Goal: Task Accomplishment & Management: Manage account settings

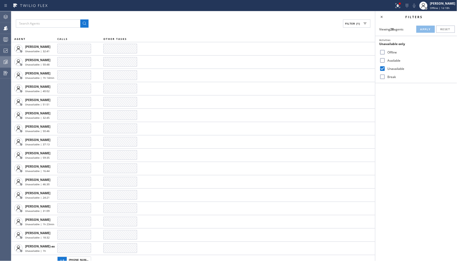
click at [4, 62] on icon at bounding box center [6, 62] width 4 height 4
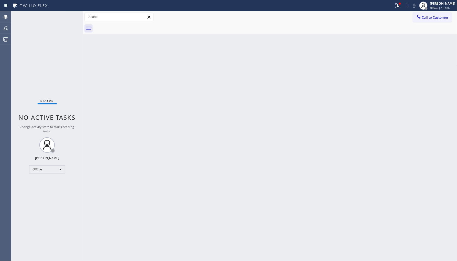
click at [9, 49] on div "Agent Desktop Teams Queues Stats" at bounding box center [5, 136] width 11 height 250
click at [38, 171] on div "Offline" at bounding box center [47, 169] width 36 height 8
click at [56, 191] on li "Unavailable" at bounding box center [46, 189] width 35 height 6
click at [3, 52] on icon at bounding box center [6, 51] width 6 height 6
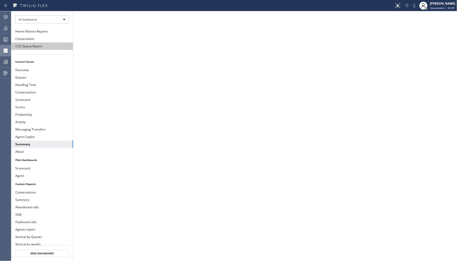
click at [31, 46] on button "CSD Queue Report" at bounding box center [42, 45] width 62 height 7
click at [4, 19] on icon at bounding box center [6, 17] width 6 height 6
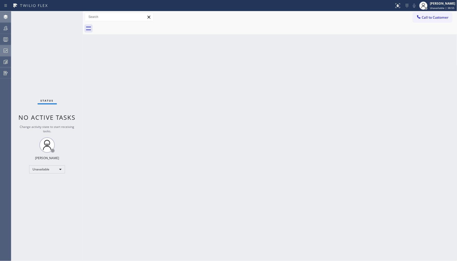
click at [8, 51] on icon at bounding box center [6, 51] width 6 height 6
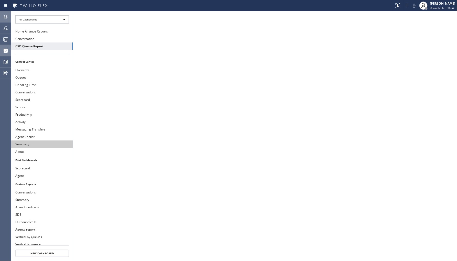
drag, startPoint x: 40, startPoint y: 142, endPoint x: 76, endPoint y: 139, distance: 36.3
click at [41, 142] on button "Summary" at bounding box center [42, 143] width 62 height 7
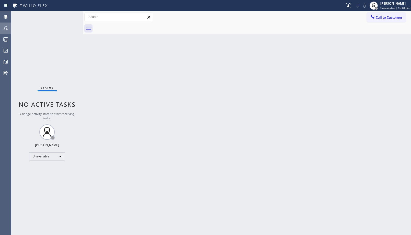
click at [7, 29] on icon at bounding box center [6, 28] width 4 height 4
click at [6, 28] on icon at bounding box center [6, 28] width 4 height 4
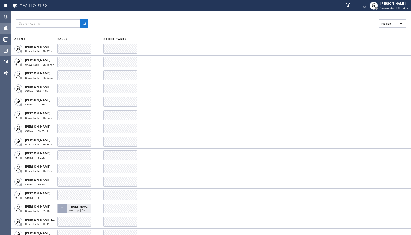
click at [6, 51] on icon at bounding box center [6, 51] width 6 height 6
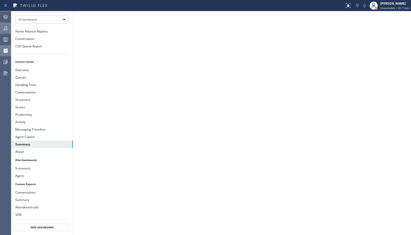
click at [5, 30] on icon at bounding box center [6, 28] width 6 height 6
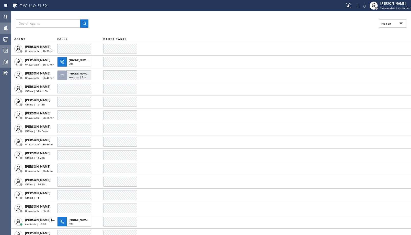
click at [8, 62] on icon at bounding box center [6, 62] width 6 height 6
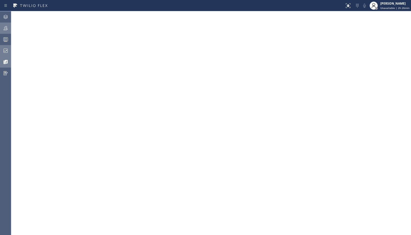
click at [5, 45] on button "Dashboards" at bounding box center [5, 50] width 11 height 11
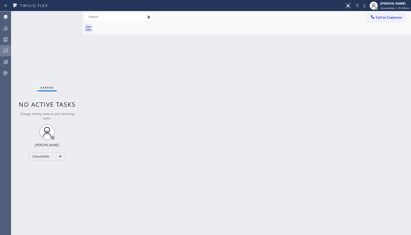
click at [9, 49] on div at bounding box center [5, 51] width 11 height 6
click at [10, 48] on div at bounding box center [5, 51] width 11 height 6
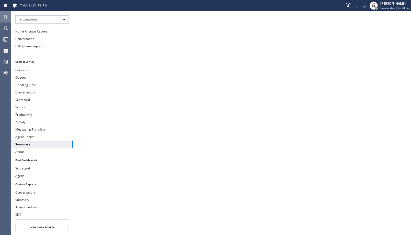
click at [8, 17] on icon at bounding box center [6, 17] width 6 height 6
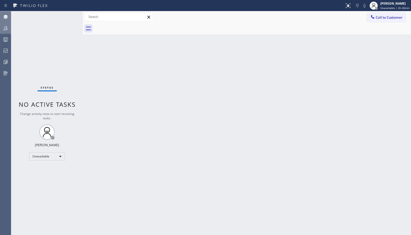
click at [7, 29] on icon at bounding box center [6, 28] width 6 height 6
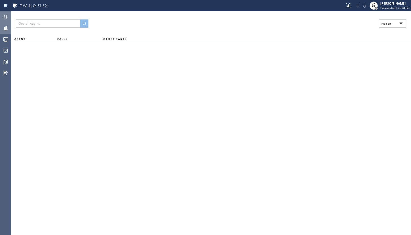
click at [390, 24] on span "Filter" at bounding box center [387, 24] width 10 height 4
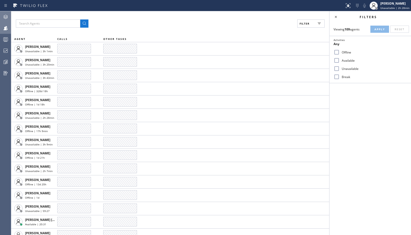
click at [344, 76] on label "Break" at bounding box center [373, 77] width 67 height 4
click at [340, 76] on input "Break" at bounding box center [337, 77] width 6 height 6
checkbox input "true"
drag, startPoint x: 378, startPoint y: 30, endPoint x: 396, endPoint y: 32, distance: 18.3
click at [378, 30] on span "Apply" at bounding box center [380, 29] width 10 height 4
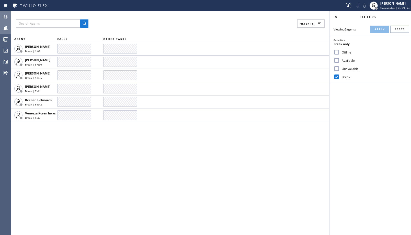
click at [338, 68] on input "Unavailable" at bounding box center [337, 68] width 6 height 6
checkbox input "true"
click at [338, 75] on input "Break" at bounding box center [337, 77] width 6 height 6
click at [373, 30] on button "Apply" at bounding box center [380, 29] width 19 height 7
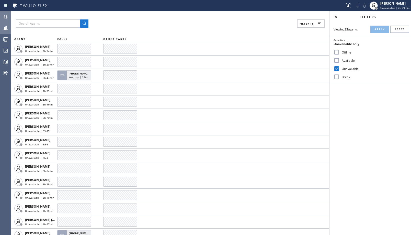
click at [337, 78] on input "Break" at bounding box center [337, 77] width 6 height 6
checkbox input "true"
drag, startPoint x: 338, startPoint y: 70, endPoint x: 350, endPoint y: 58, distance: 16.1
click at [338, 69] on input "Unavailable" at bounding box center [337, 68] width 6 height 6
checkbox input "false"
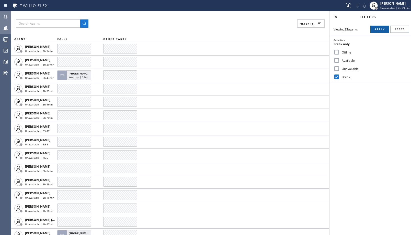
click at [378, 29] on span "Apply" at bounding box center [380, 29] width 10 height 4
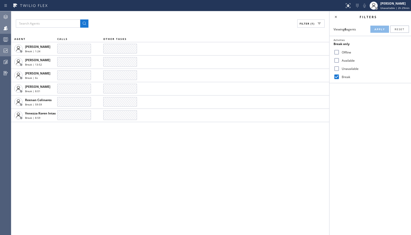
click at [2, 50] on div at bounding box center [5, 51] width 11 height 6
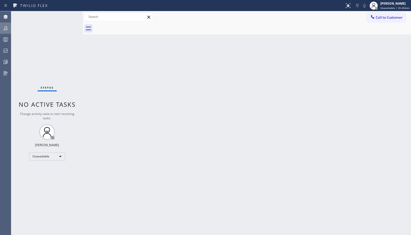
click at [6, 27] on icon at bounding box center [6, 28] width 6 height 6
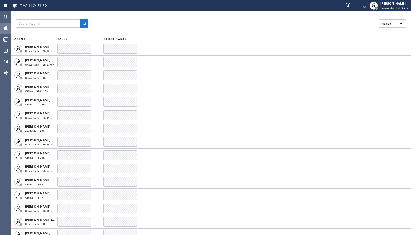
click at [387, 27] on button "Filter" at bounding box center [392, 23] width 27 height 8
click at [351, 70] on label "Unavailable" at bounding box center [373, 69] width 67 height 4
click at [340, 70] on input "Unavailable" at bounding box center [337, 68] width 6 height 6
checkbox input "true"
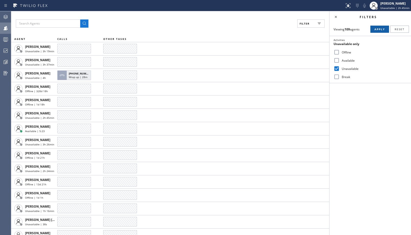
click at [380, 28] on span "Apply" at bounding box center [380, 29] width 10 height 4
click at [5, 51] on icon at bounding box center [6, 51] width 6 height 6
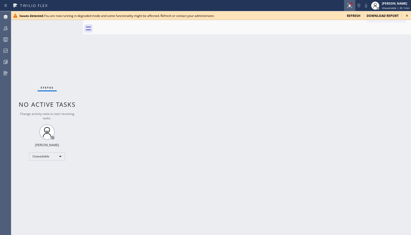
click at [351, 6] on icon at bounding box center [349, 5] width 3 height 4
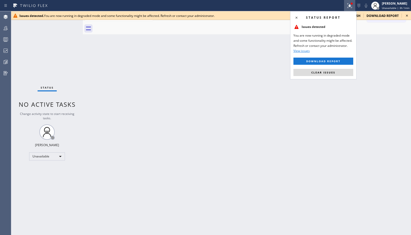
drag, startPoint x: 321, startPoint y: 72, endPoint x: 324, endPoint y: 72, distance: 3.1
click at [321, 72] on span "Clear issues" at bounding box center [324, 73] width 24 height 4
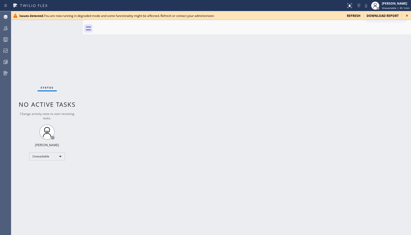
click at [347, 16] on div "refresh" at bounding box center [354, 16] width 20 height 4
click at [409, 15] on icon at bounding box center [407, 16] width 6 height 6
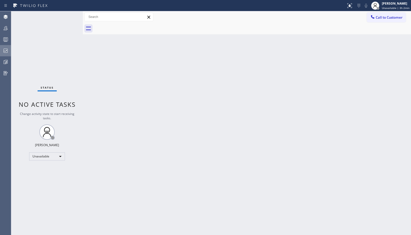
click at [0, 49] on div at bounding box center [5, 51] width 11 height 6
